Goal: Find specific page/section: Find specific page/section

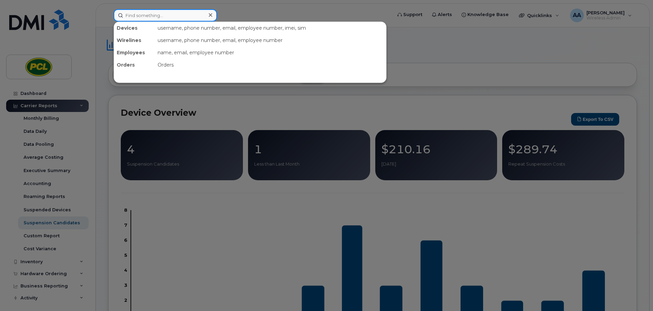
click at [166, 14] on input at bounding box center [165, 15] width 103 height 12
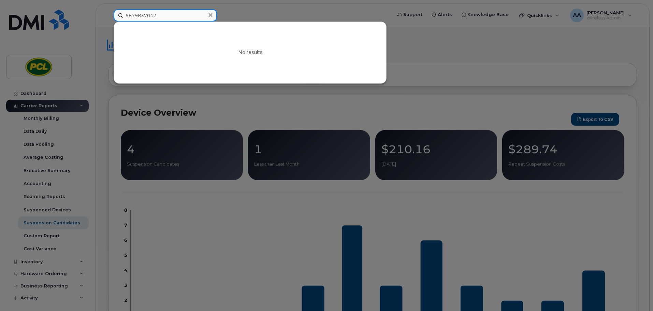
click at [171, 18] on input "5879837042" at bounding box center [165, 15] width 103 height 12
drag, startPoint x: 175, startPoint y: 15, endPoint x: 65, endPoint y: 18, distance: 110.7
click at [108, 19] on div "5879837042 No results" at bounding box center [250, 15] width 285 height 12
paste input "89"
type input "5878937042"
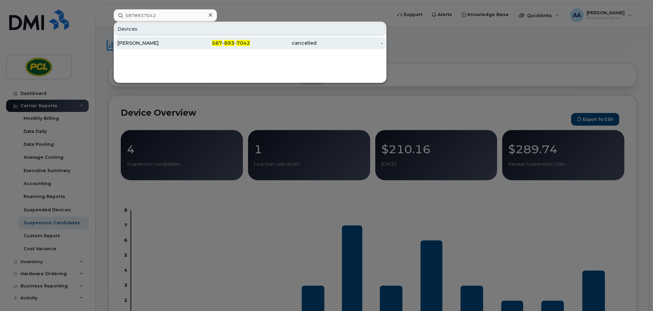
click at [152, 45] on div "[PERSON_NAME]" at bounding box center [150, 43] width 67 height 7
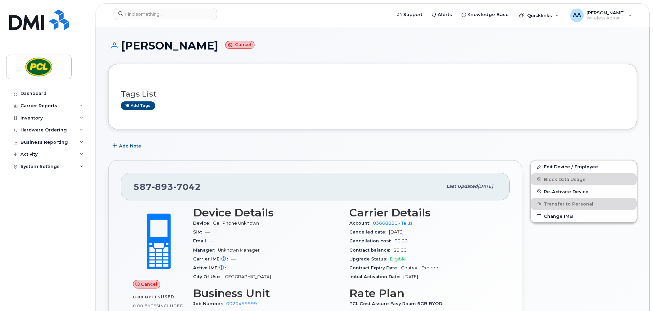
scroll to position [68, 0]
